Goal: Task Accomplishment & Management: Use online tool/utility

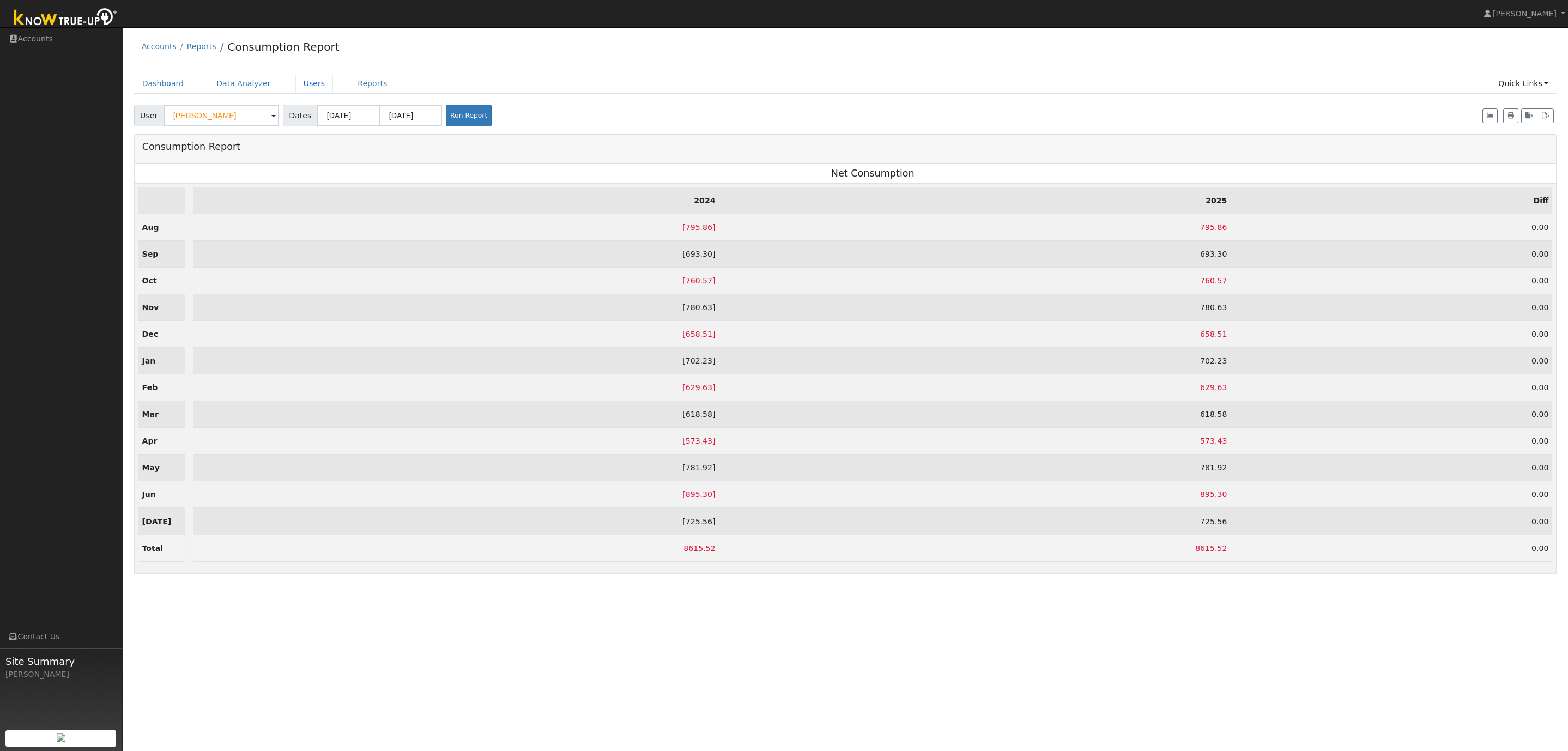
click at [313, 88] on link "Users" at bounding box center [315, 84] width 38 height 20
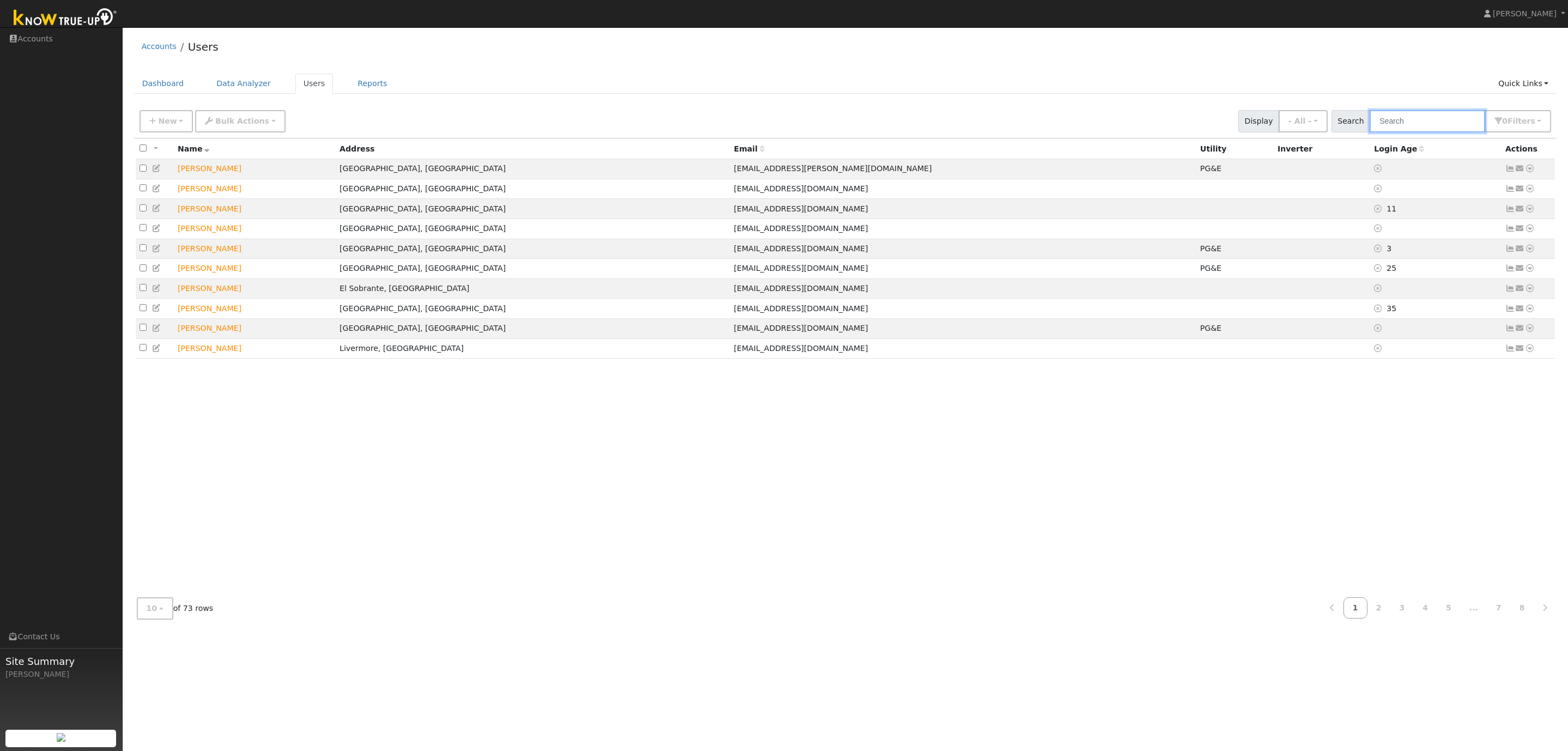
click at [1414, 120] on input "text" at bounding box center [1427, 121] width 115 height 22
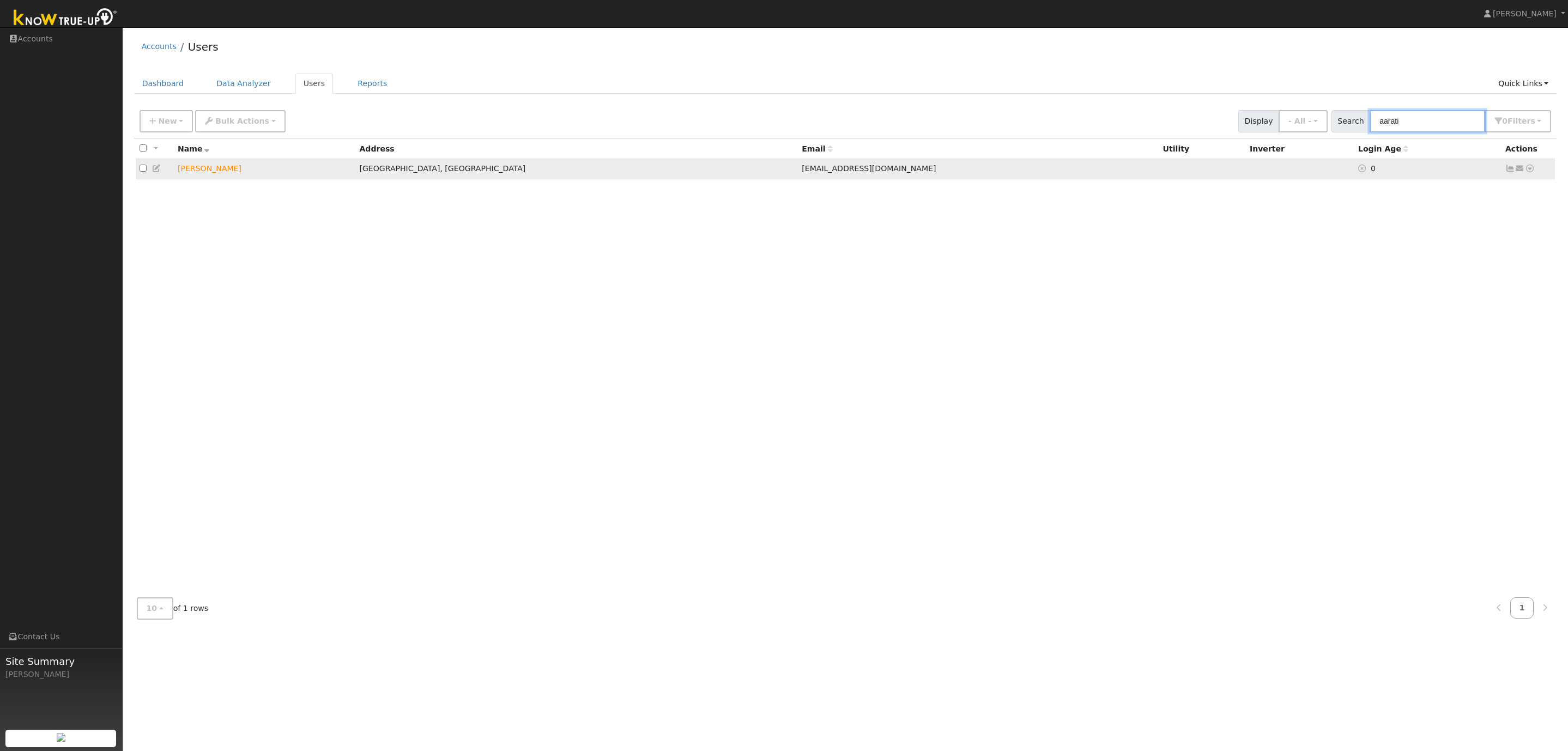
type input "aarati"
click at [1531, 169] on icon at bounding box center [1530, 168] width 10 height 7
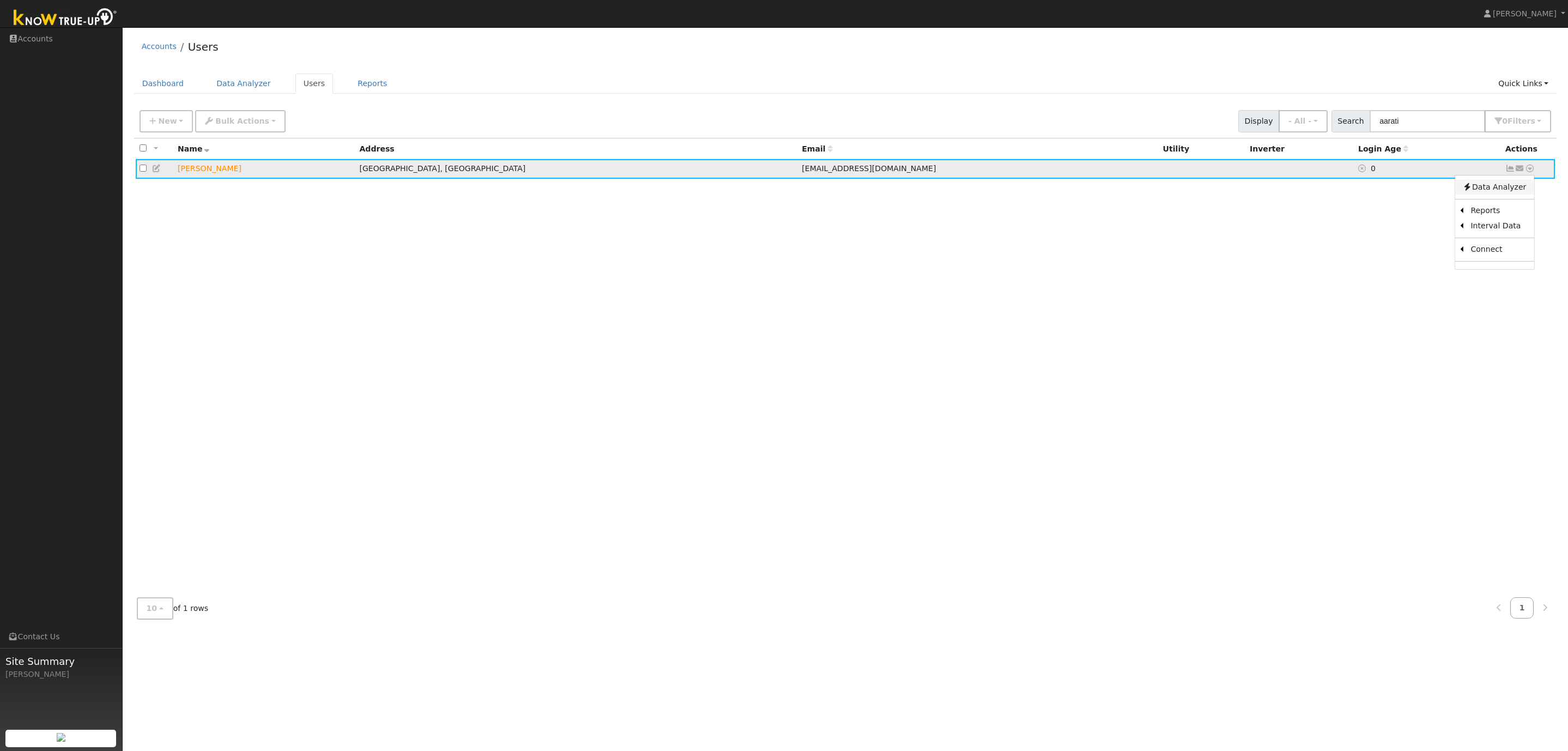
click at [1500, 188] on link "Data Analyzer" at bounding box center [1494, 187] width 79 height 15
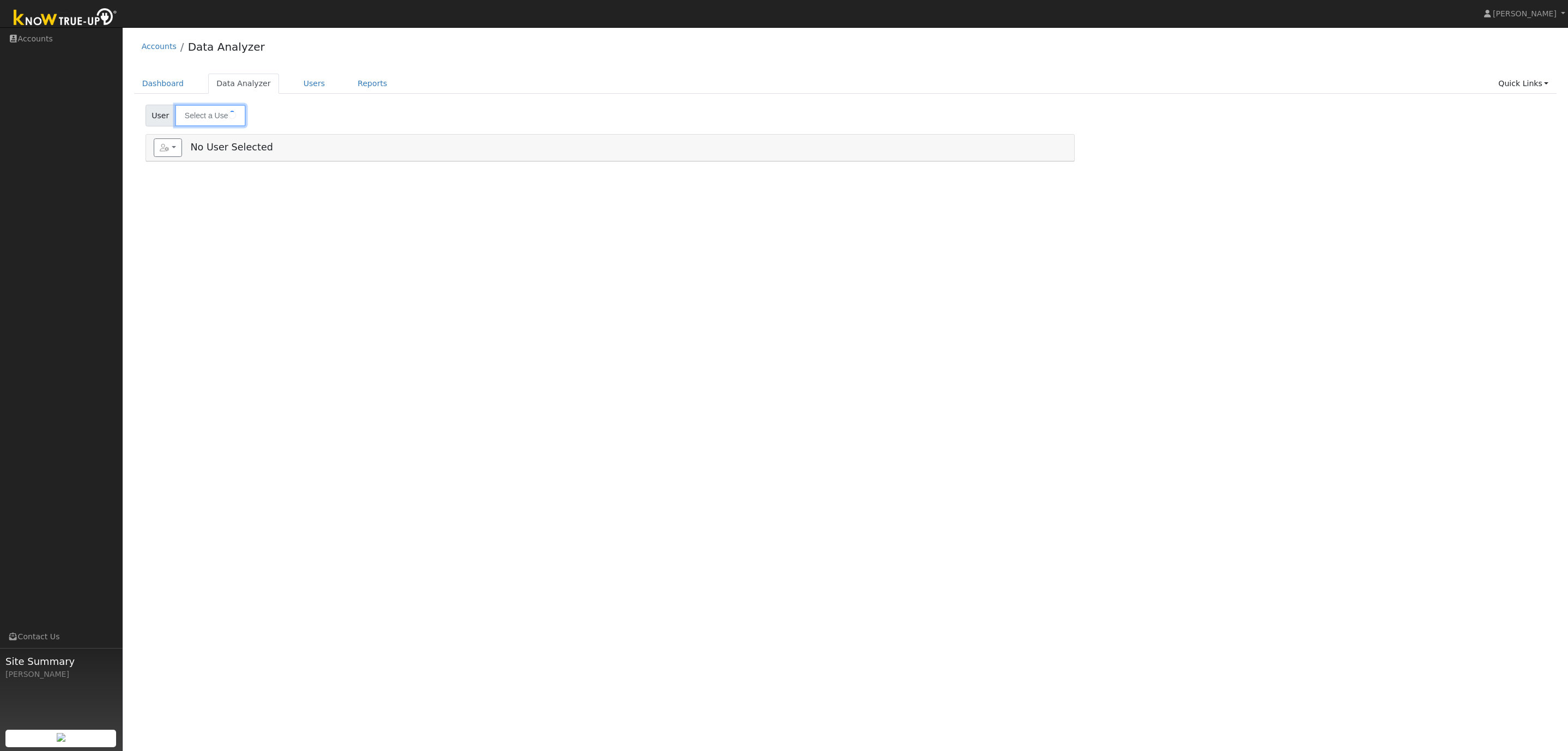
type input "[PERSON_NAME]"
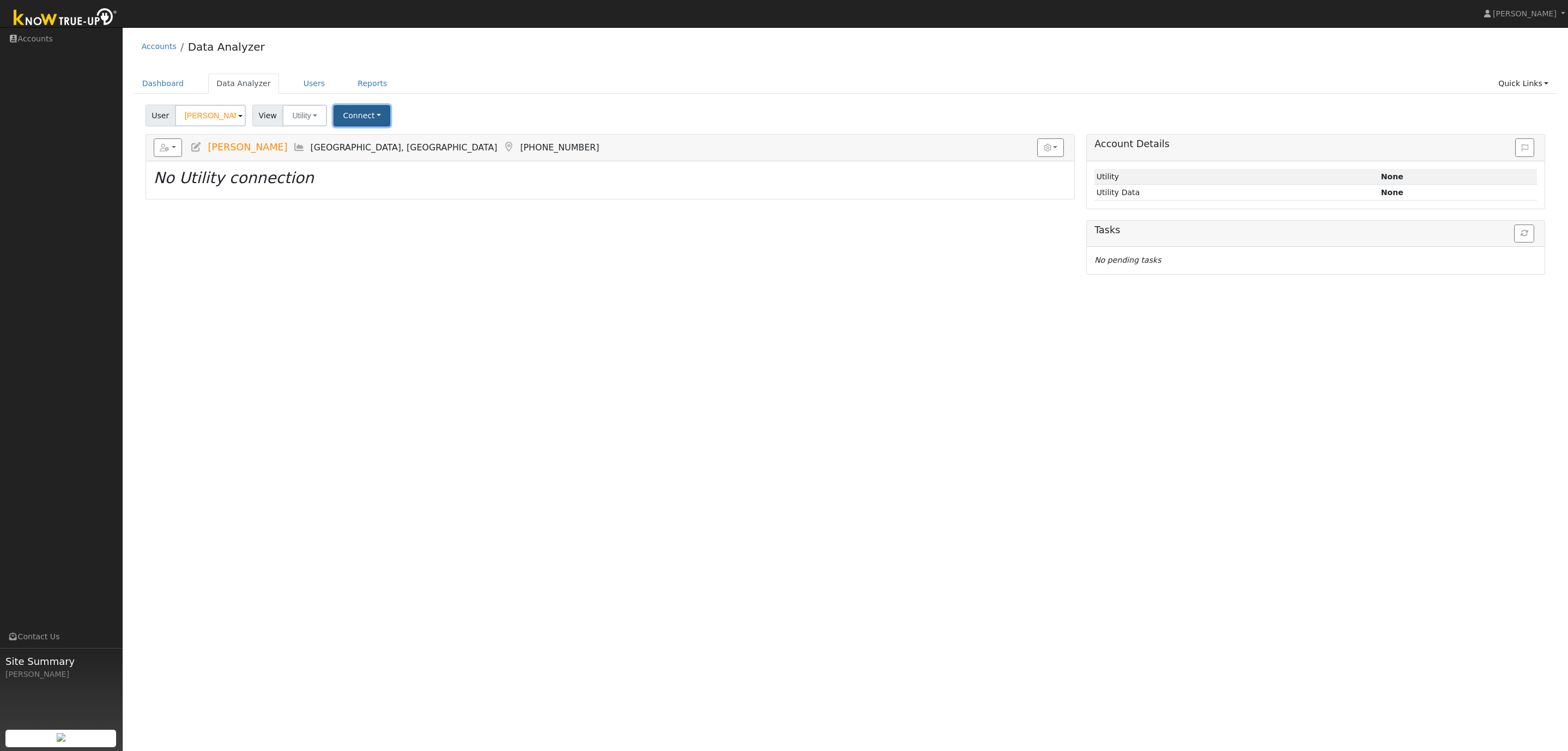
click at [372, 116] on button "Connect" at bounding box center [362, 116] width 56 height 22
click at [369, 140] on link "Select a Provider" at bounding box center [377, 140] width 85 height 15
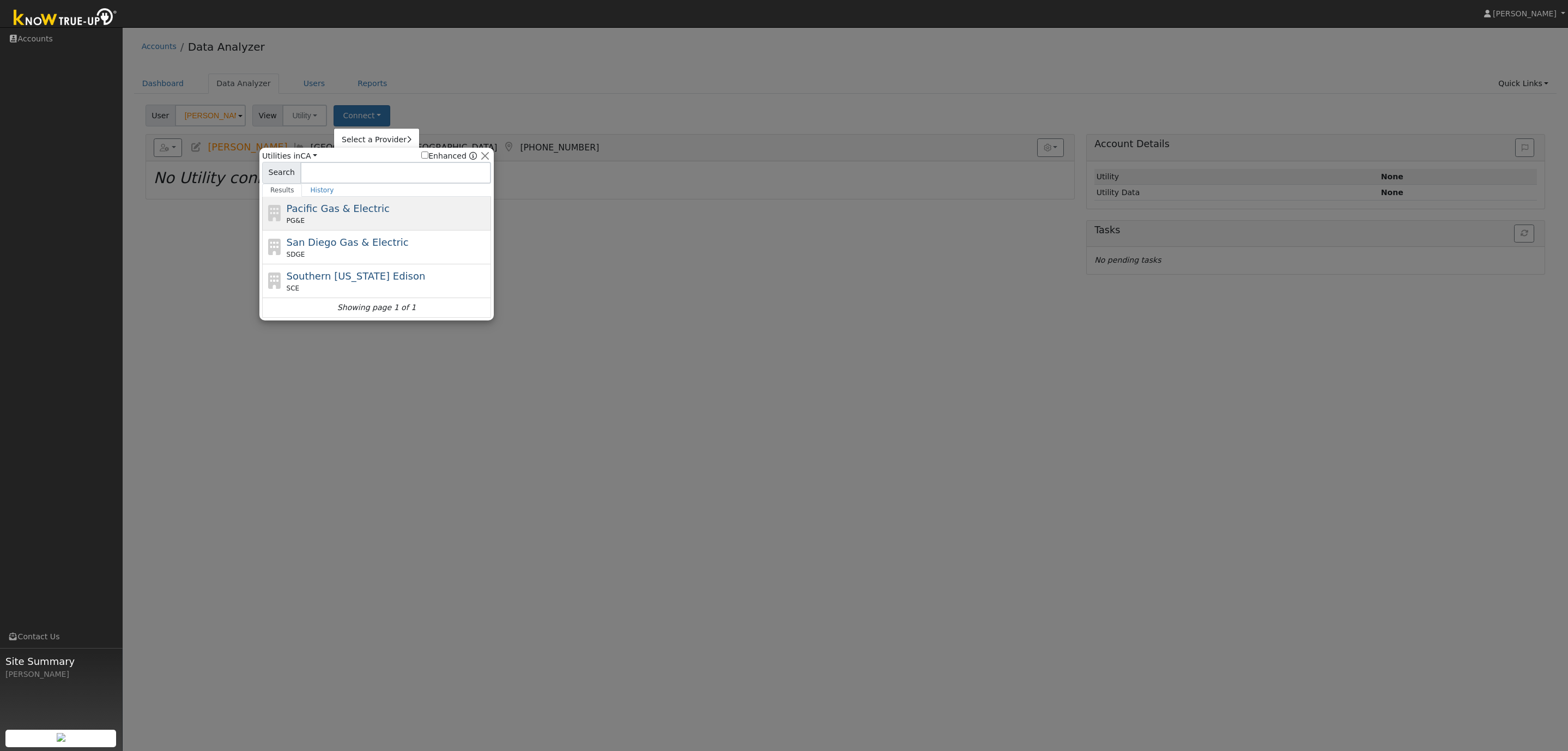
click at [359, 207] on span "Pacific Gas & Electric" at bounding box center [338, 208] width 103 height 12
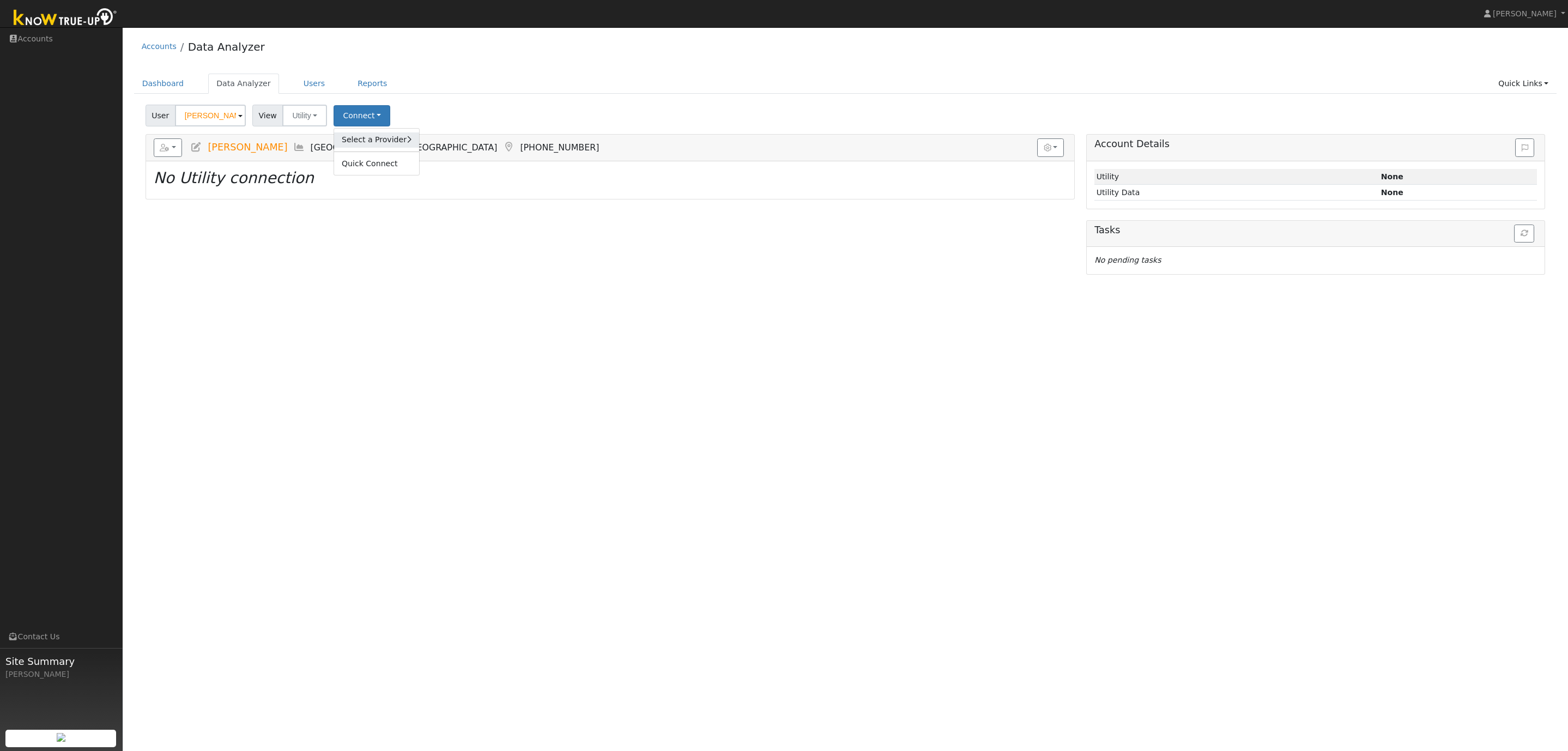
click at [382, 140] on link "Select a Provider" at bounding box center [377, 140] width 85 height 15
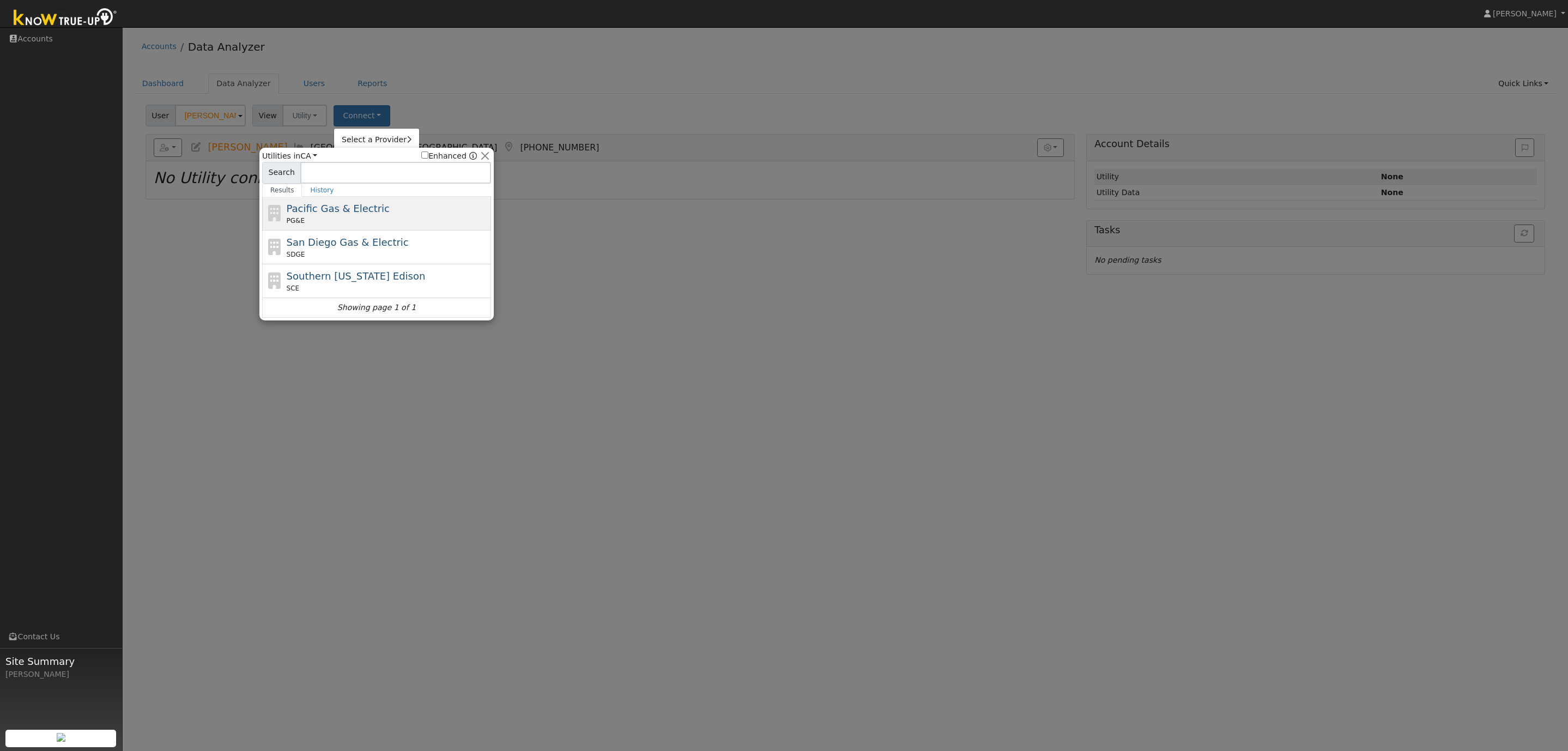
click at [348, 213] on span "Pacific Gas & Electric" at bounding box center [338, 208] width 103 height 12
